Goal: Information Seeking & Learning: Learn about a topic

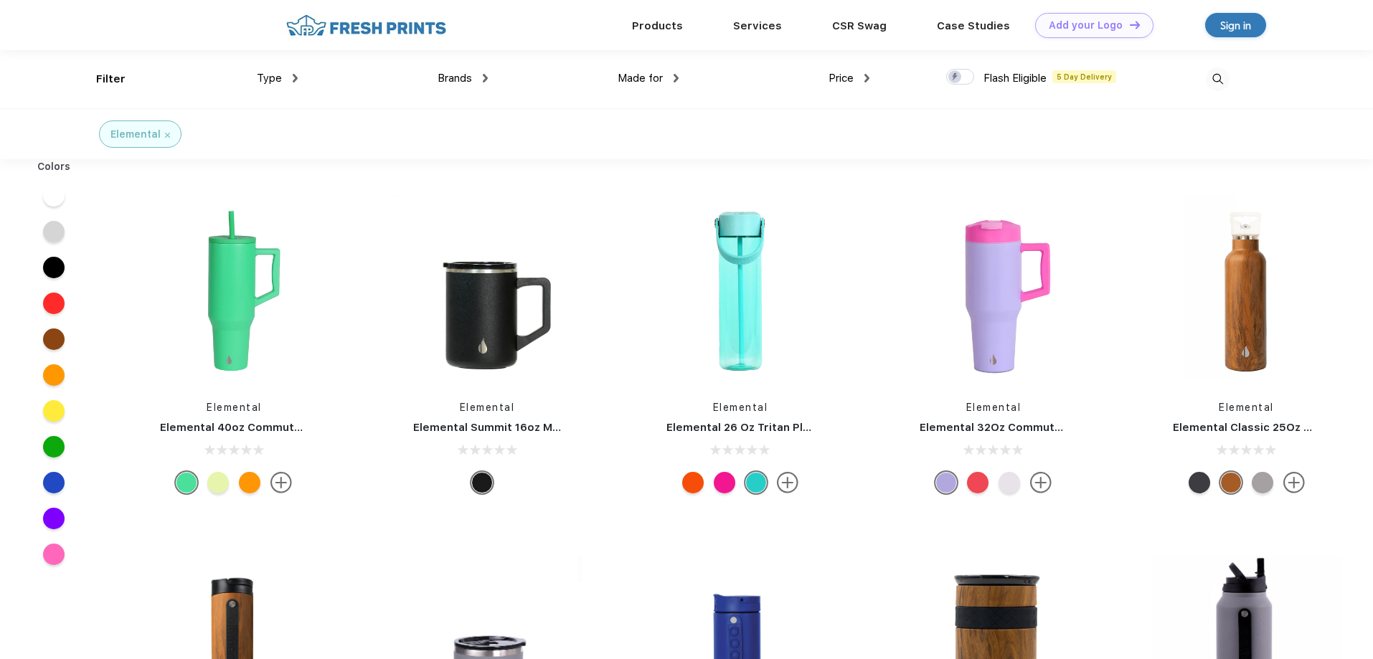
click at [292, 74] on div "Type" at bounding box center [277, 78] width 41 height 16
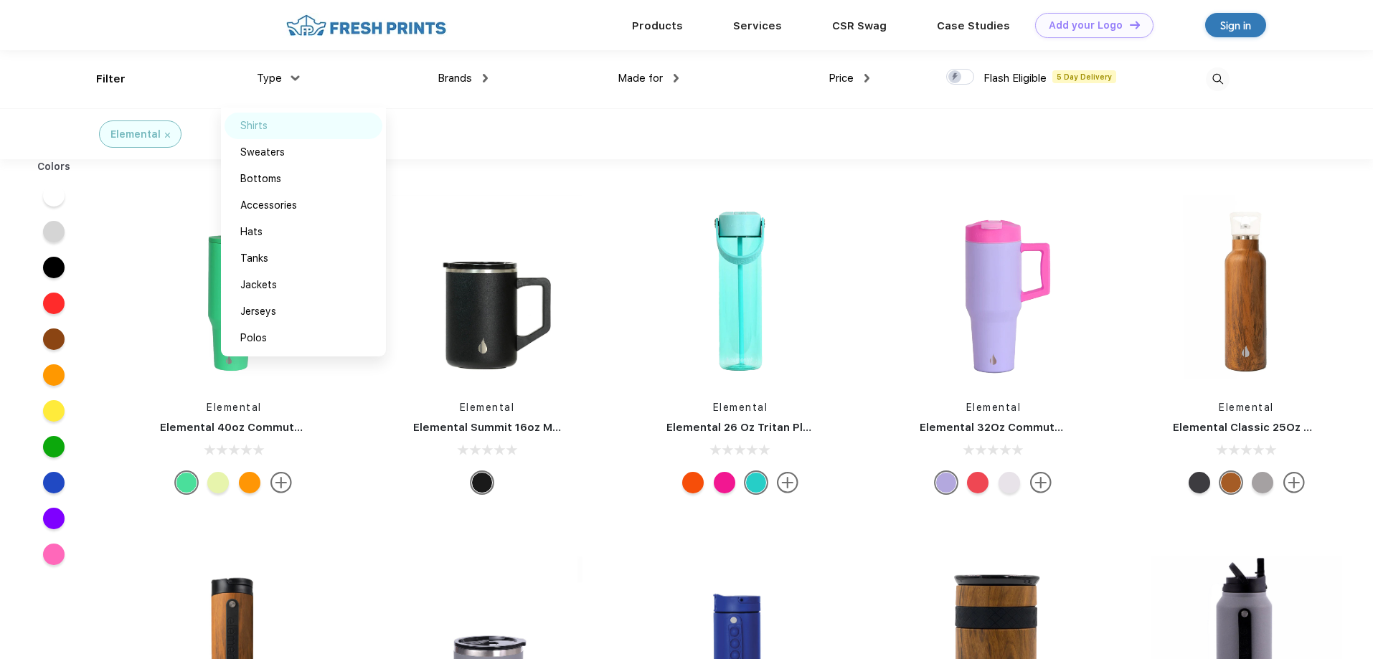
click at [275, 127] on div "Shirts" at bounding box center [304, 126] width 158 height 27
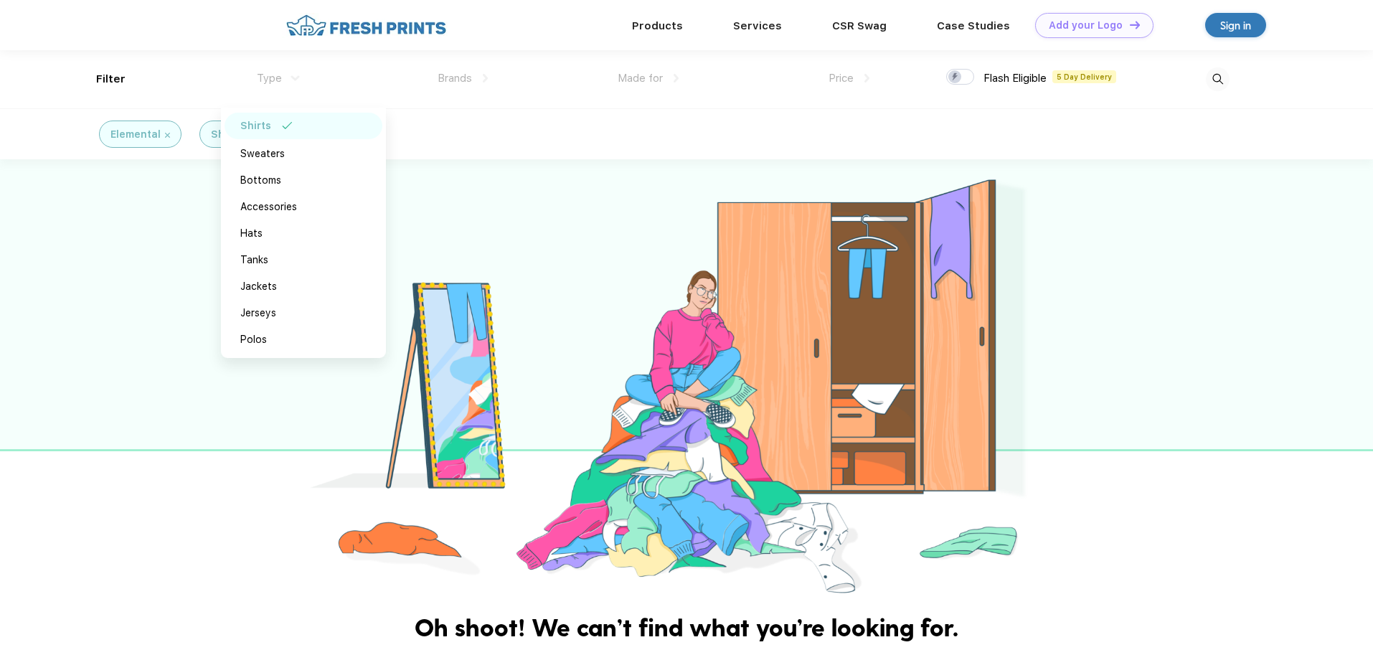
click at [254, 120] on div "Shirts" at bounding box center [255, 125] width 31 height 15
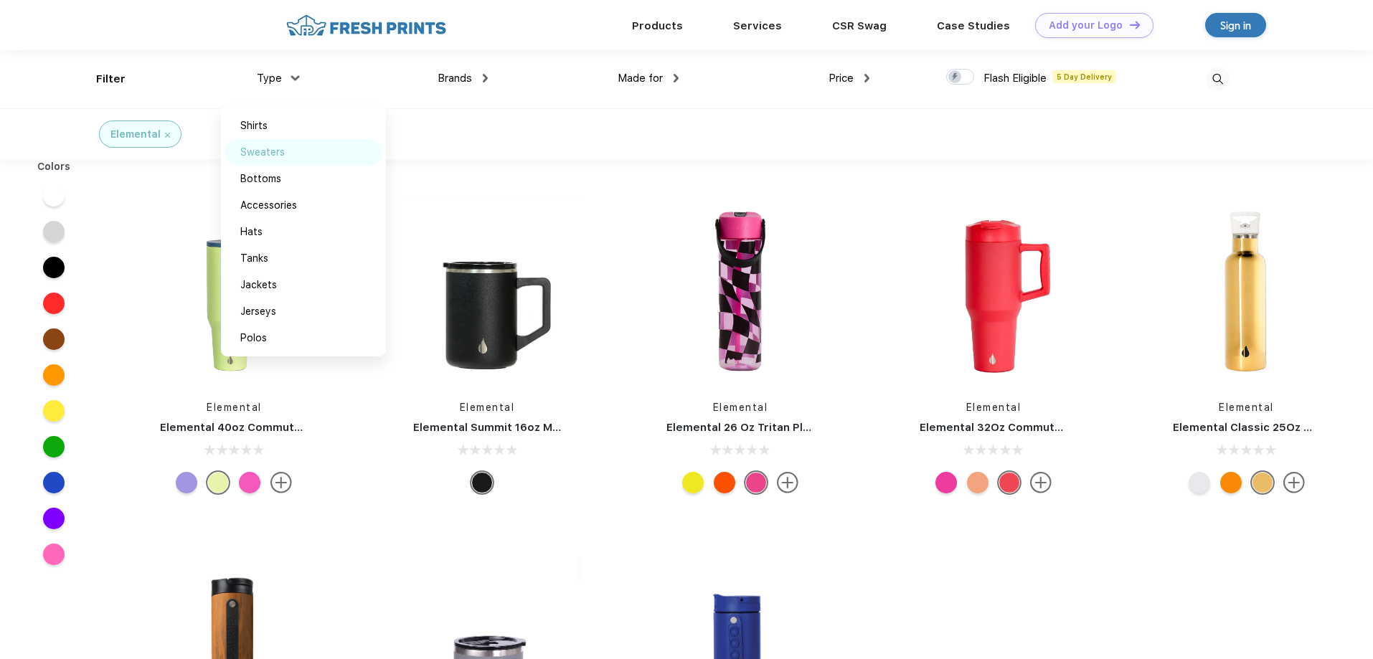
click at [273, 154] on div "Sweaters" at bounding box center [262, 152] width 44 height 15
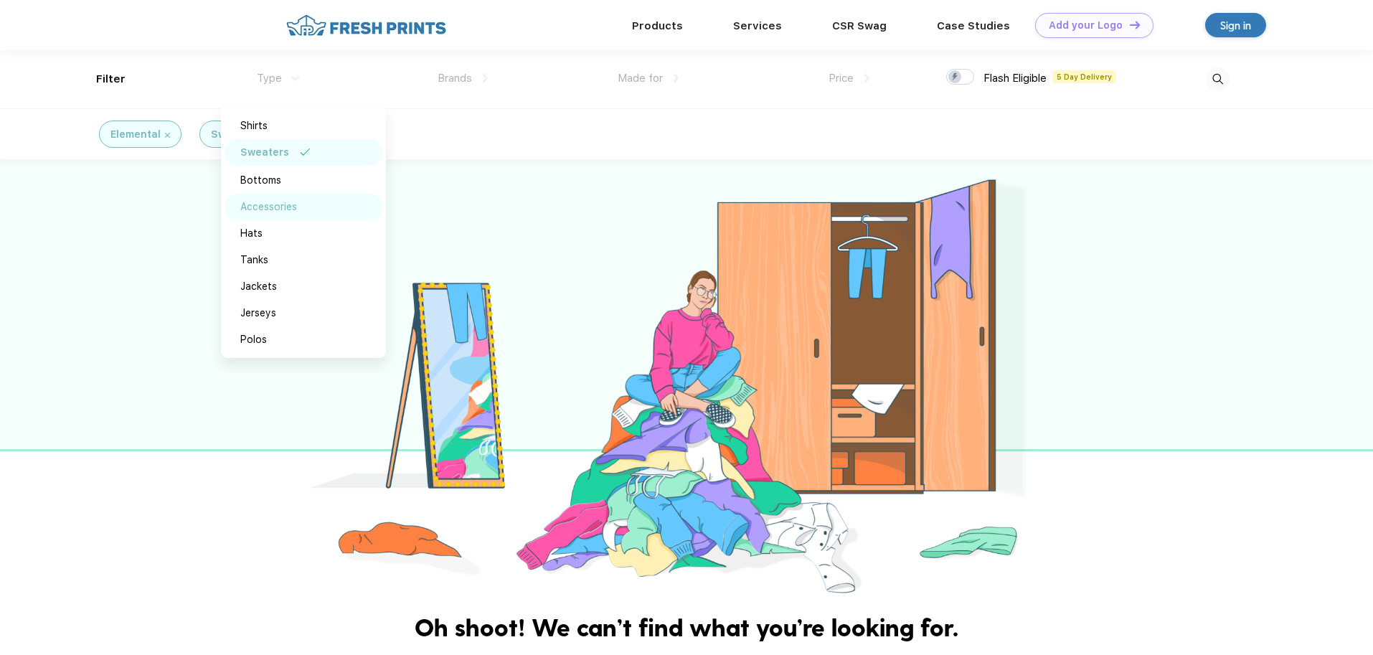
click at [268, 205] on div "Accessories" at bounding box center [268, 206] width 57 height 15
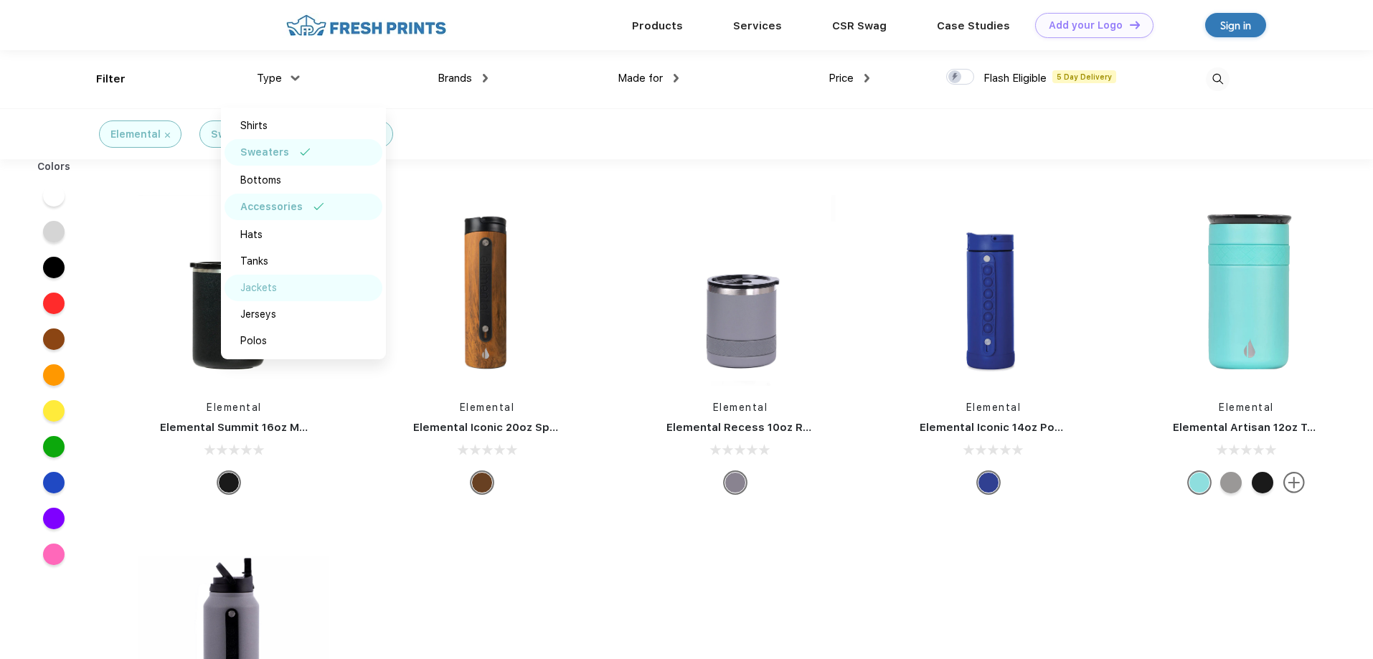
click at [260, 287] on div "Jackets" at bounding box center [258, 287] width 37 height 15
